Goal: Transaction & Acquisition: Purchase product/service

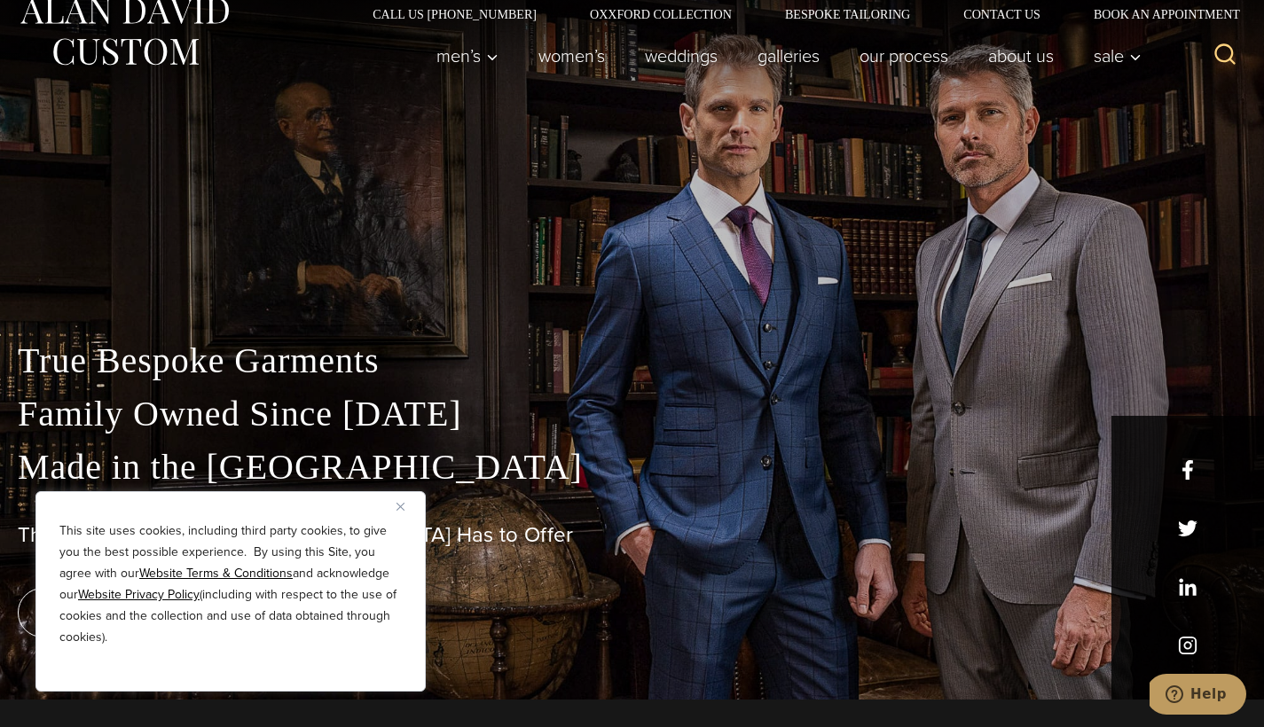
scroll to position [28, 0]
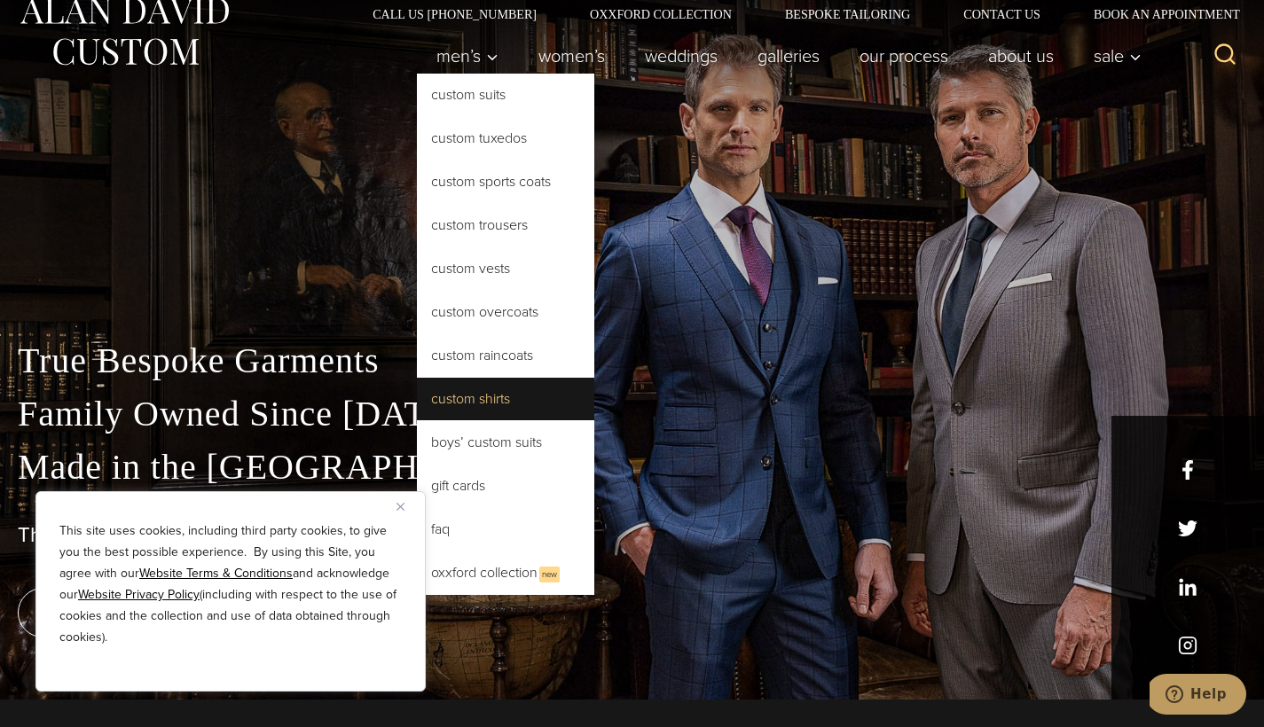
click at [501, 390] on link "Custom Shirts" at bounding box center [505, 399] width 177 height 43
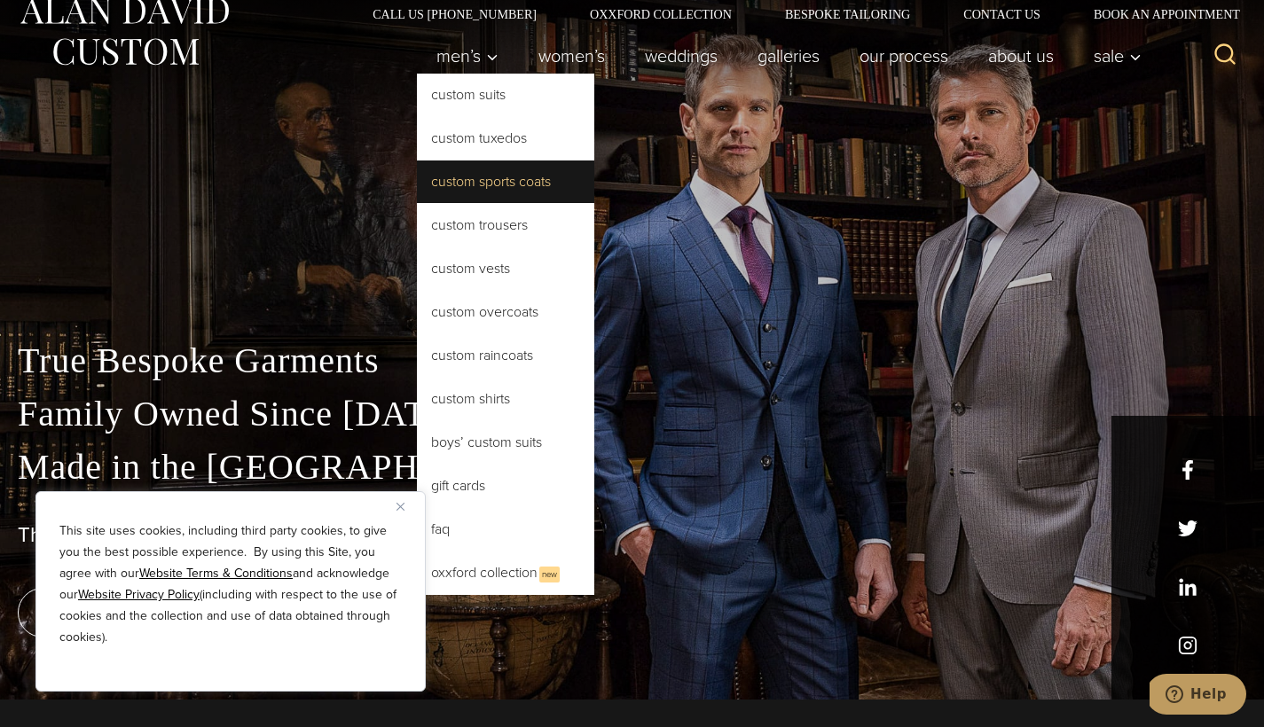
click at [476, 179] on link "Custom Sports Coats" at bounding box center [505, 182] width 177 height 43
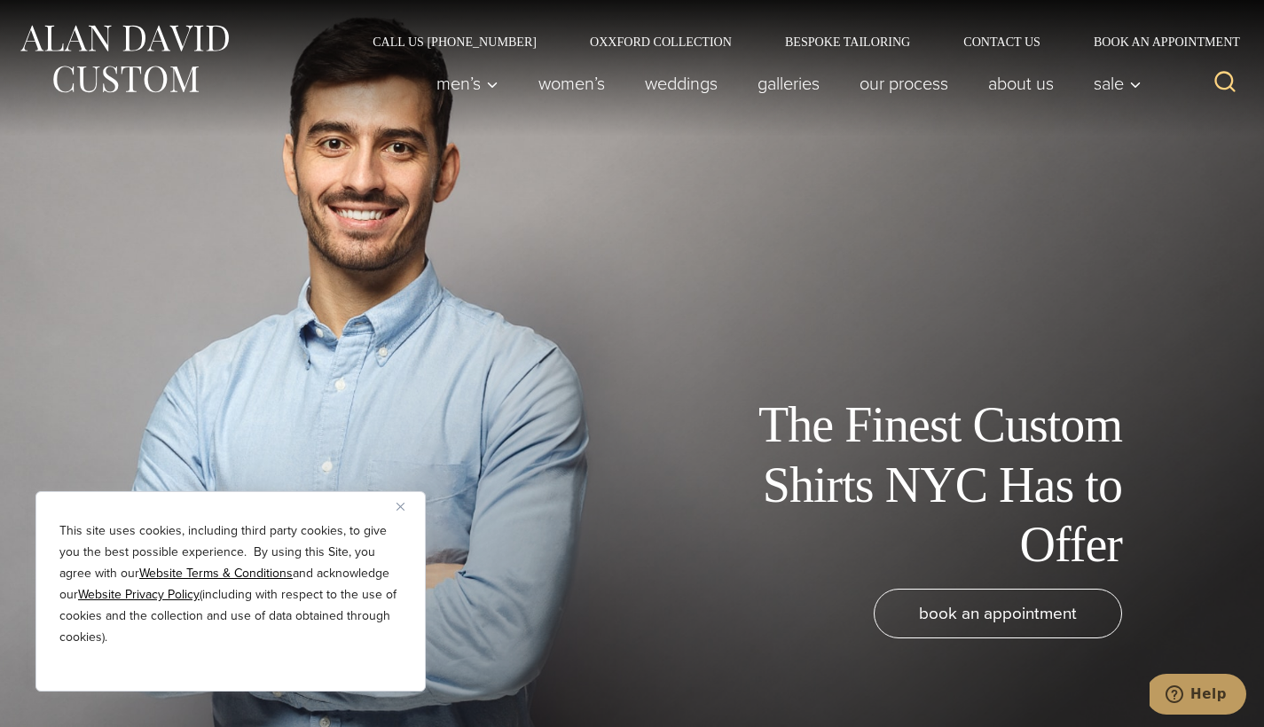
click at [401, 506] on img "Close" at bounding box center [401, 507] width 8 height 8
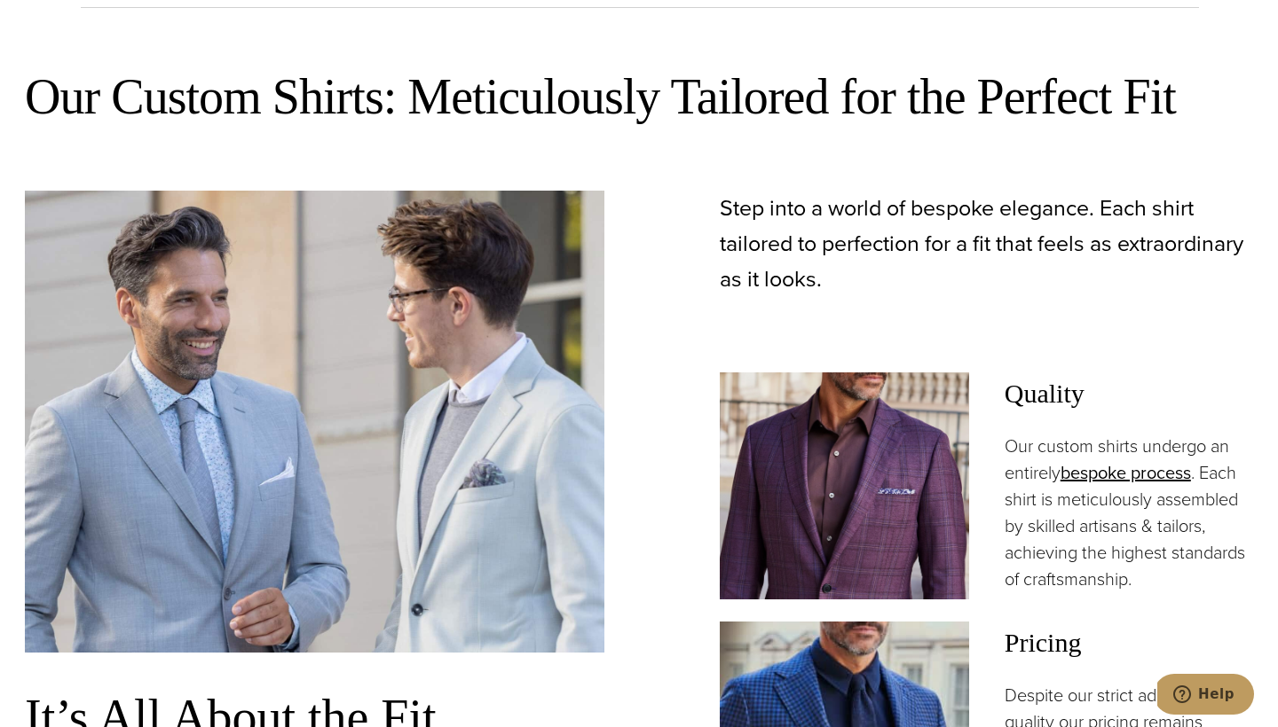
scroll to position [827, 0]
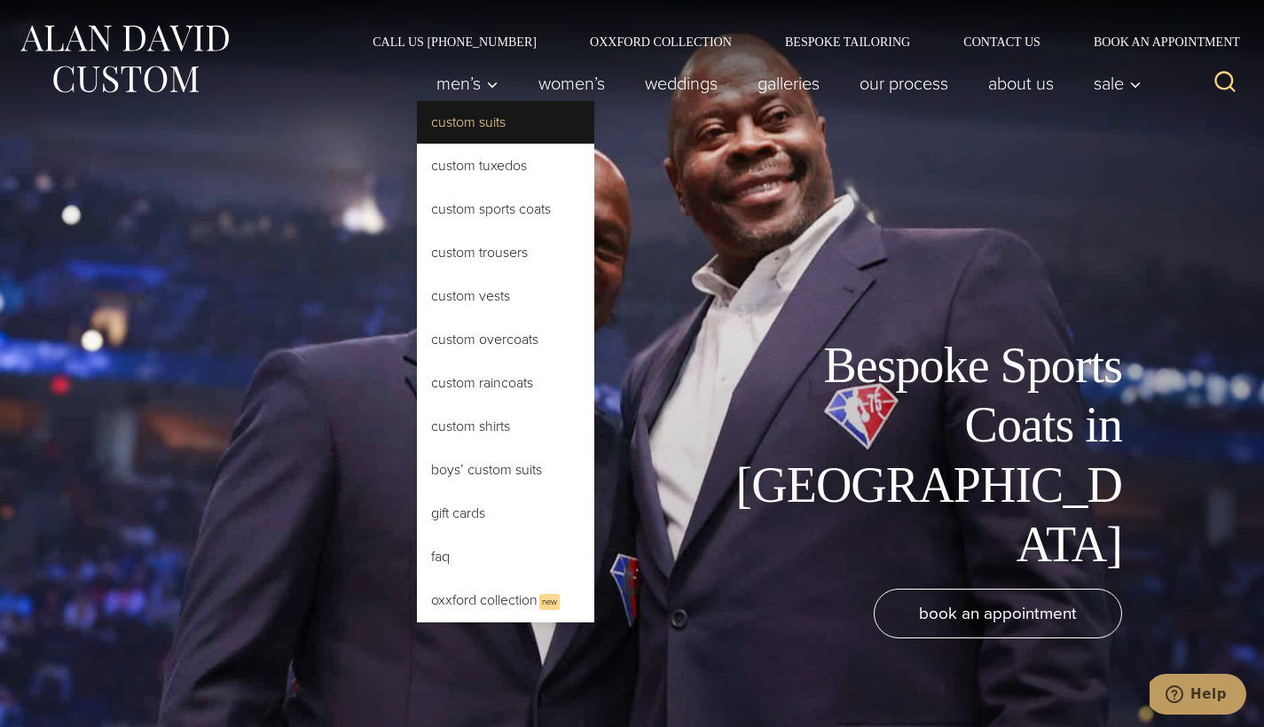
click at [476, 121] on link "Custom Suits" at bounding box center [505, 122] width 177 height 43
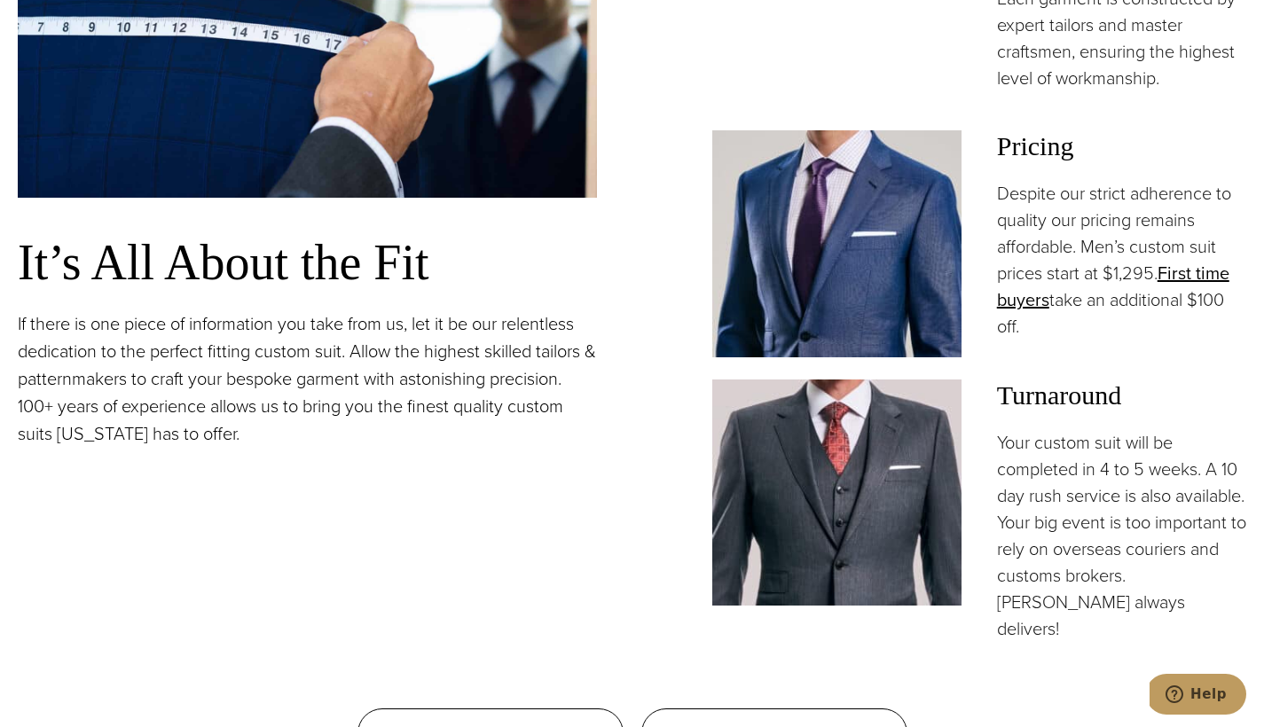
scroll to position [1446, 0]
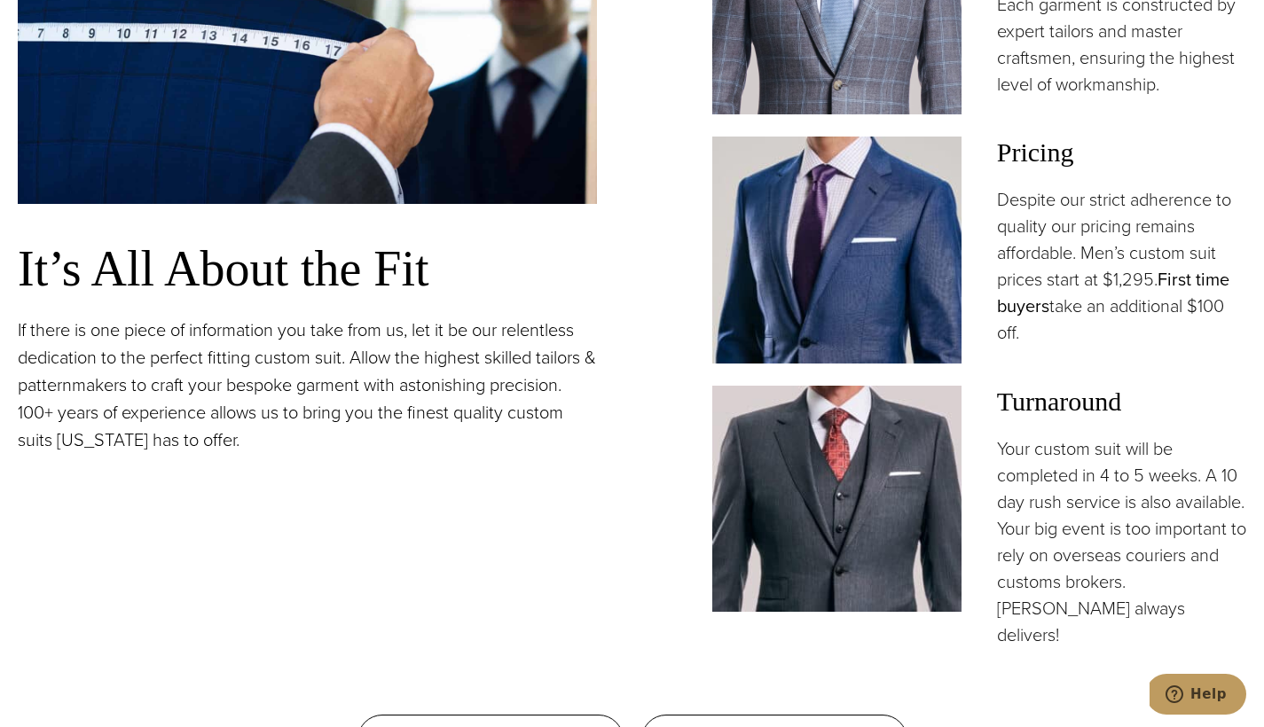
click at [1179, 277] on link "First time buyers" at bounding box center [1113, 292] width 232 height 53
